Goal: Information Seeking & Learning: Compare options

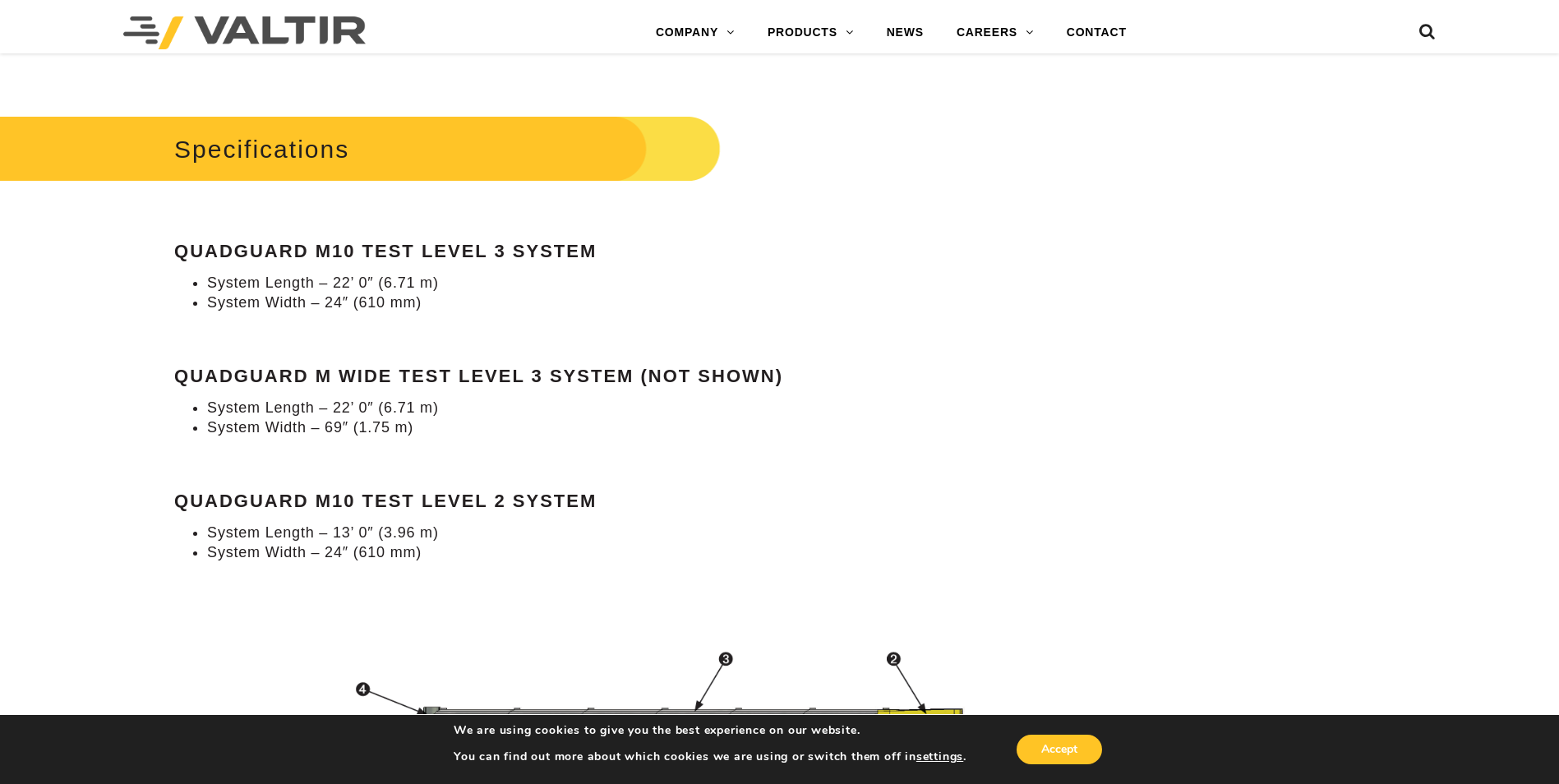
scroll to position [1479, 0]
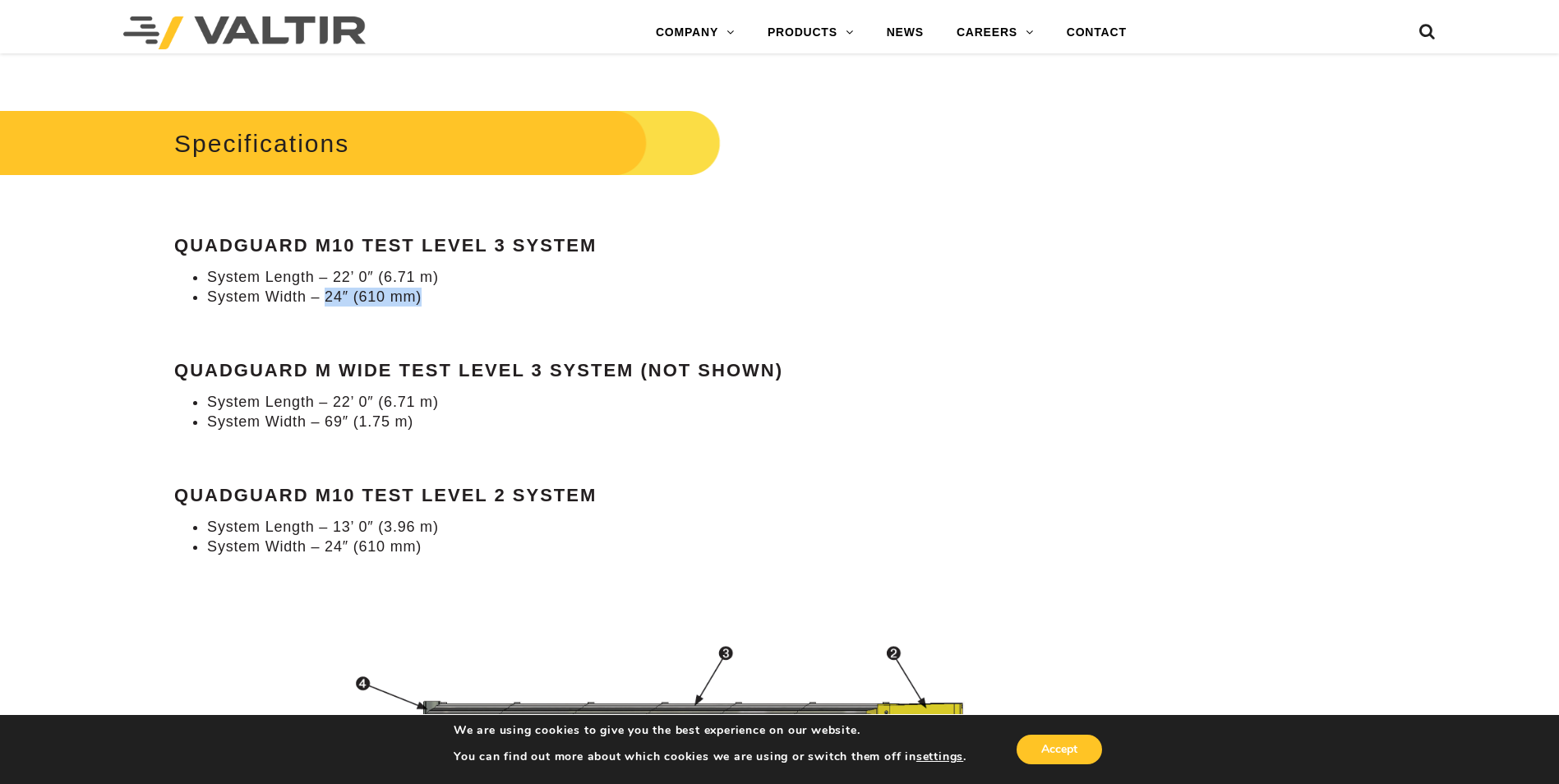
drag, startPoint x: 328, startPoint y: 296, endPoint x: 436, endPoint y: 297, distance: 108.0
click at [436, 297] on li "System Width – 24″ (610 mm)" at bounding box center [600, 297] width 788 height 19
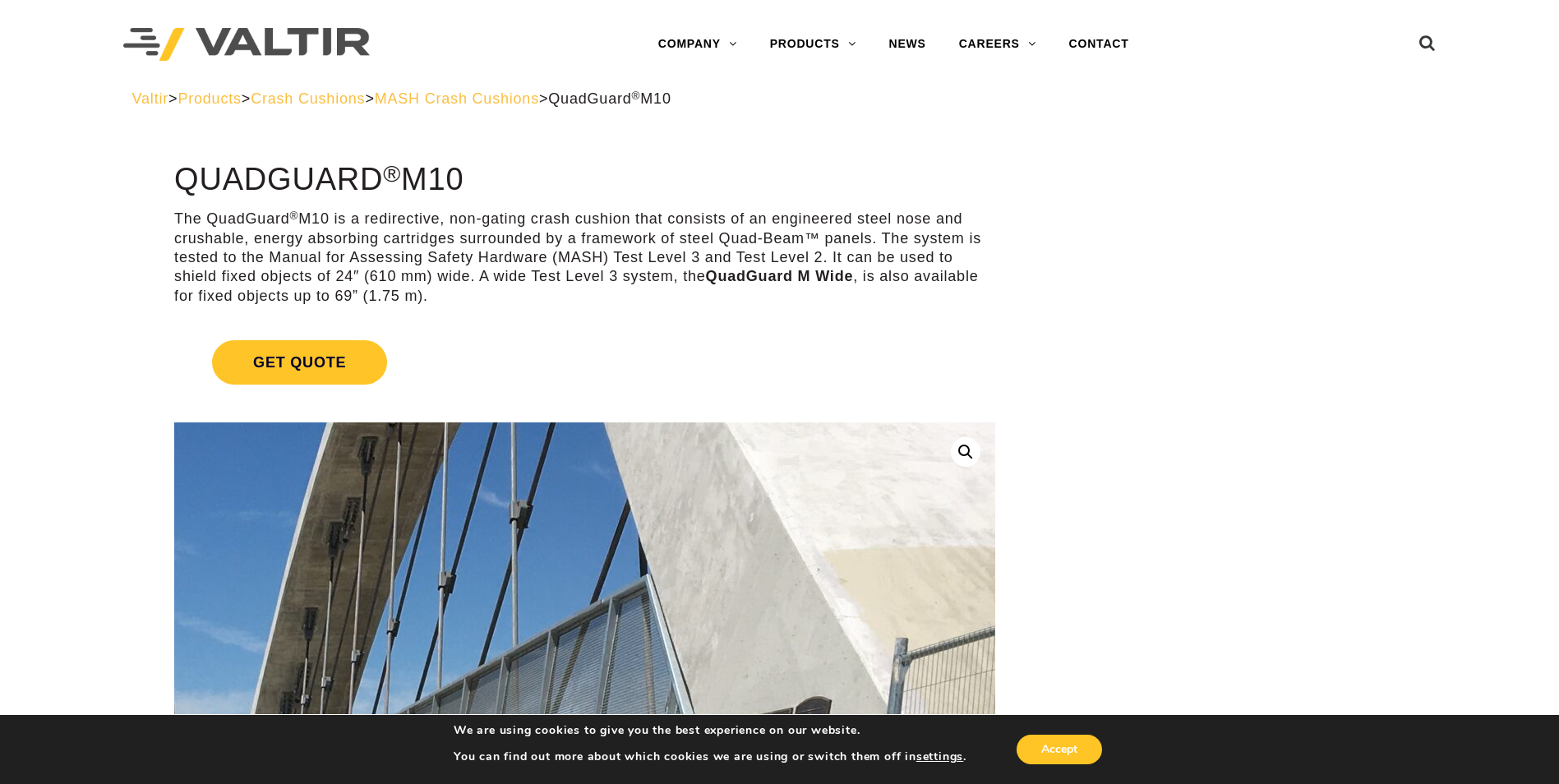
scroll to position [0, 0]
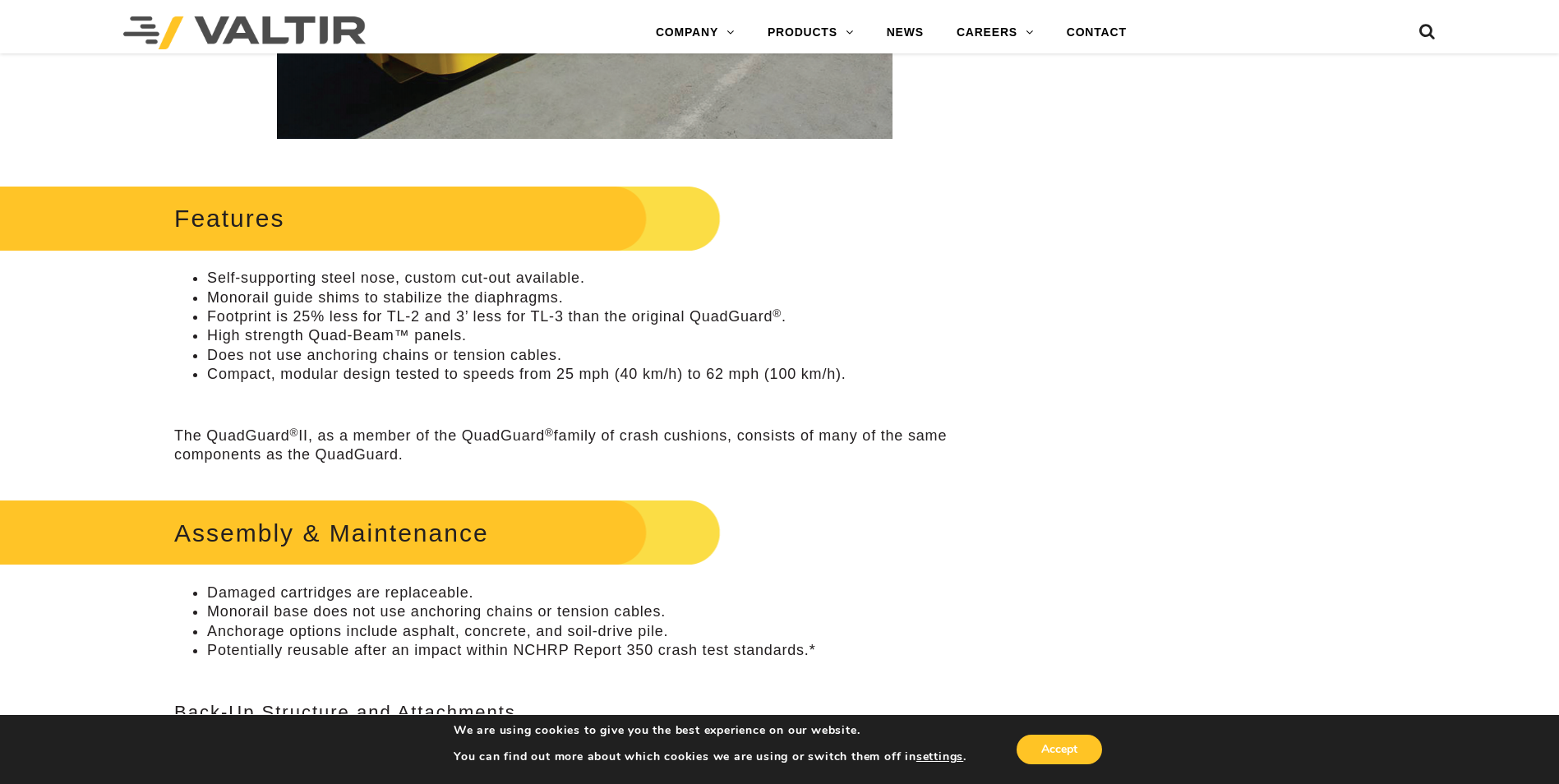
scroll to position [657, 0]
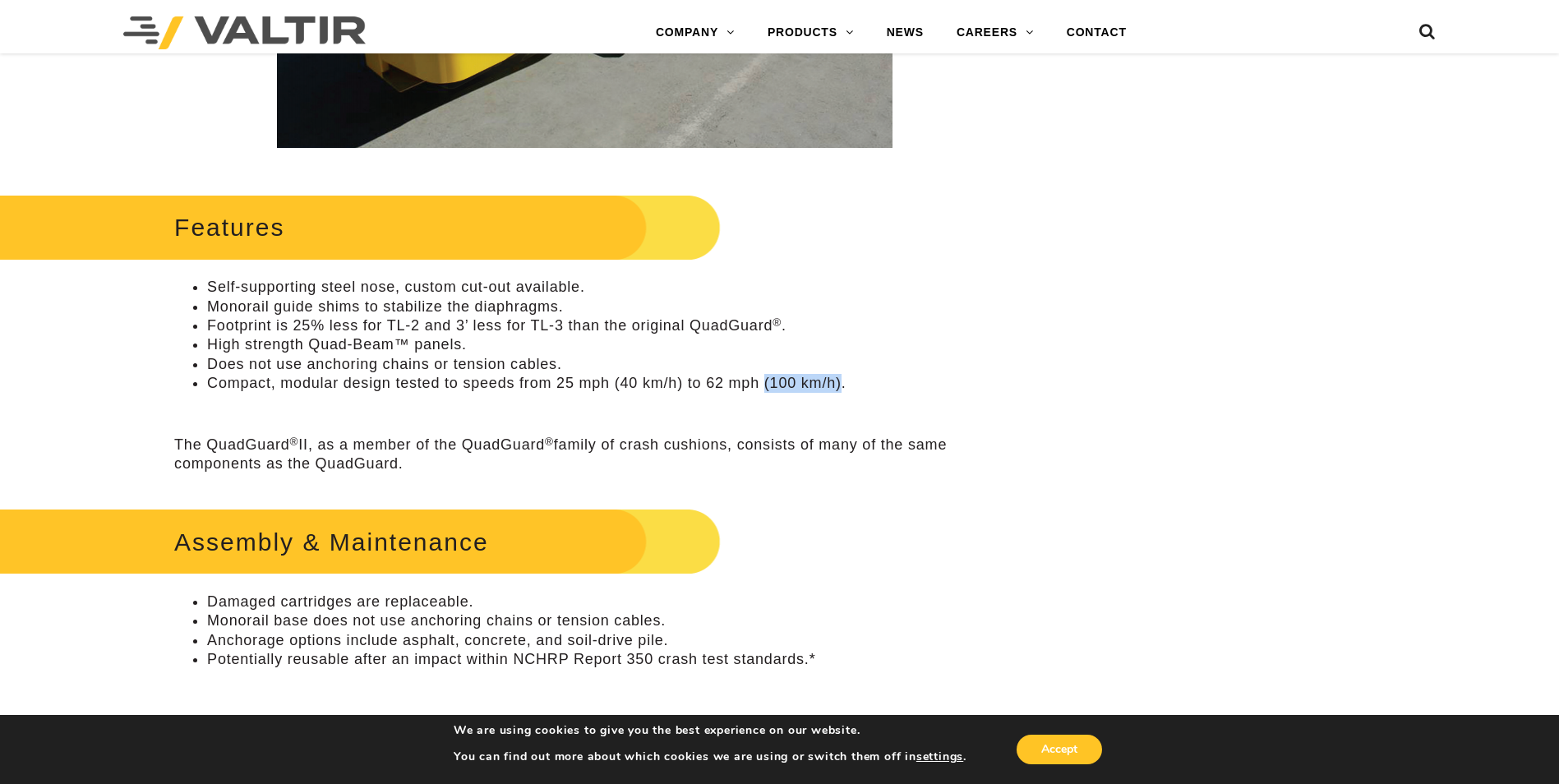
drag, startPoint x: 767, startPoint y: 385, endPoint x: 843, endPoint y: 389, distance: 76.1
click at [843, 389] on li "Compact, modular design tested to speeds from 25 mph (40 km/h) to 62 mph (100 k…" at bounding box center [600, 383] width 788 height 19
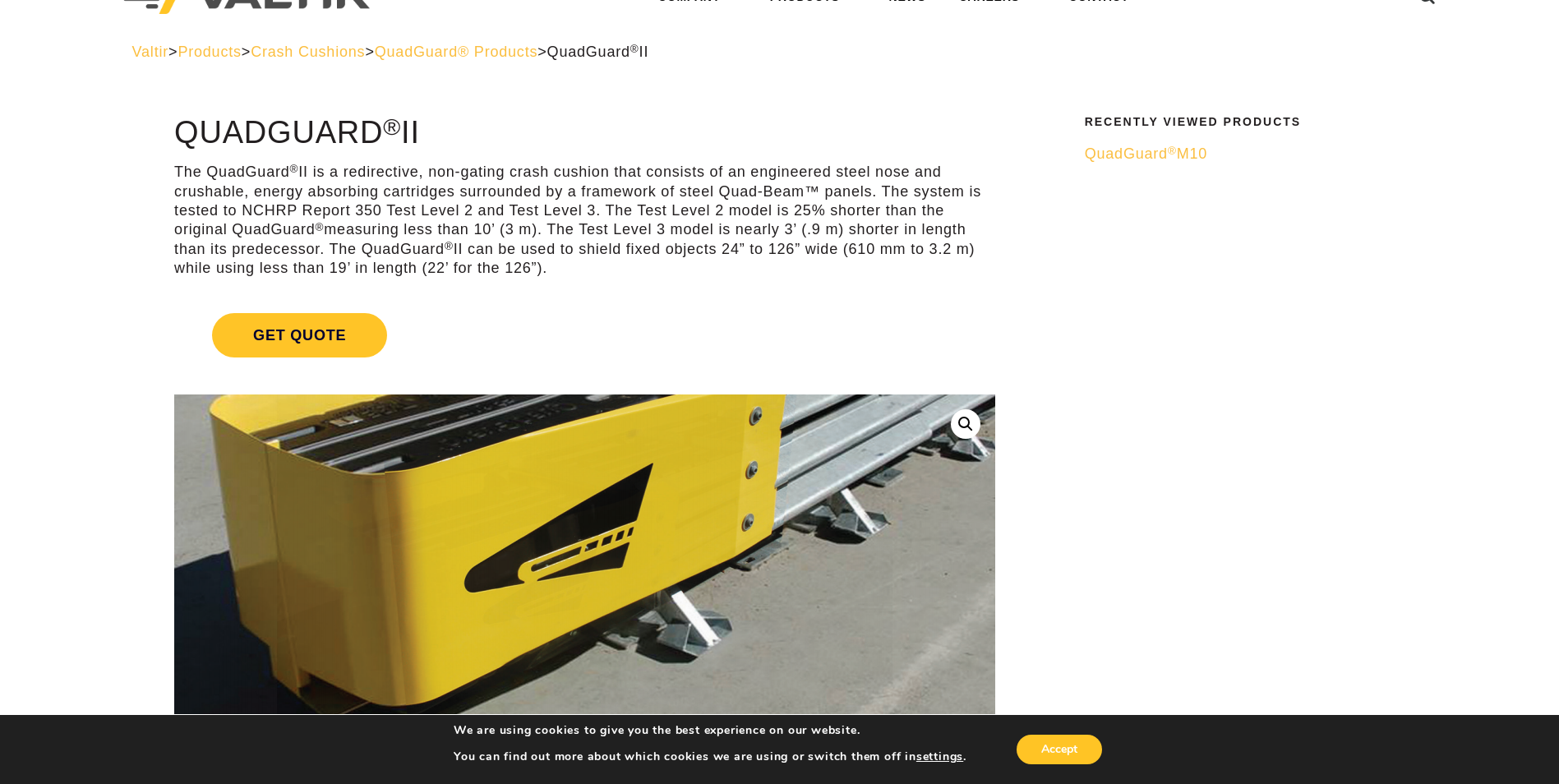
scroll to position [0, 0]
